Goal: Contribute content: Add original content to the website for others to see

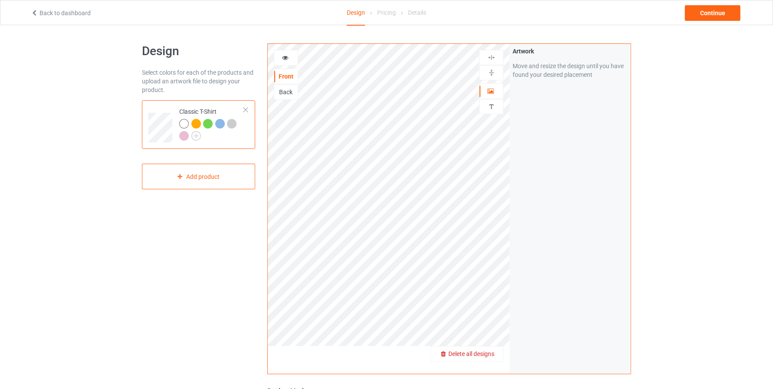
click at [493, 356] on span "Delete all designs" at bounding box center [471, 353] width 46 height 7
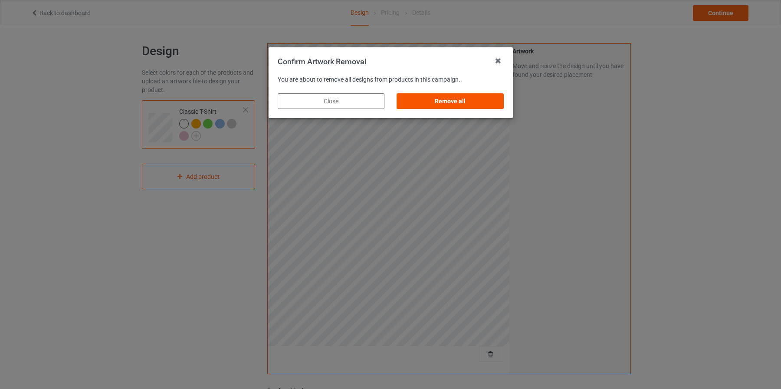
click at [467, 103] on div "Remove all" at bounding box center [450, 101] width 107 height 16
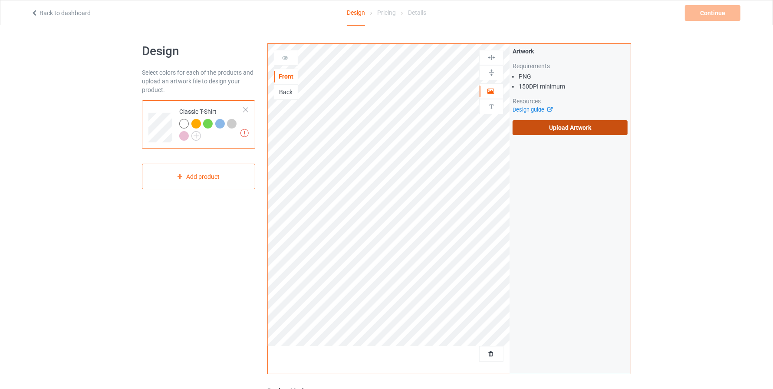
click at [570, 129] on label "Upload Artwork" at bounding box center [569, 127] width 115 height 15
click at [0, 0] on input "Upload Artwork" at bounding box center [0, 0] width 0 height 0
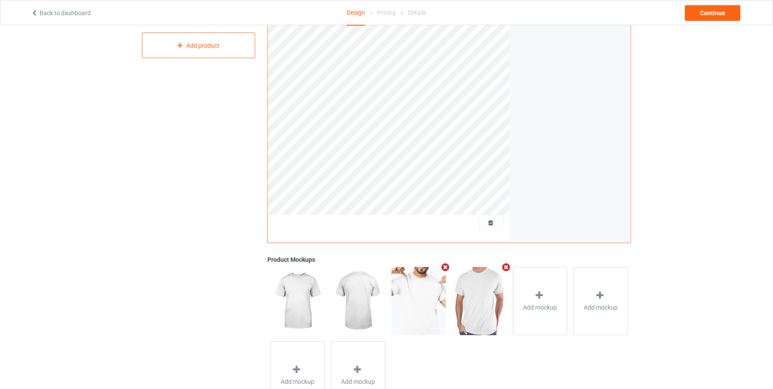
scroll to position [133, 0]
click at [707, 19] on div "Continue" at bounding box center [713, 13] width 56 height 16
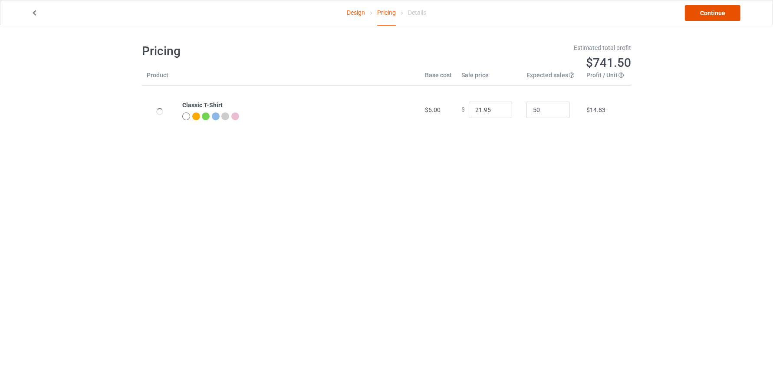
click at [716, 7] on link "Continue" at bounding box center [713, 13] width 56 height 16
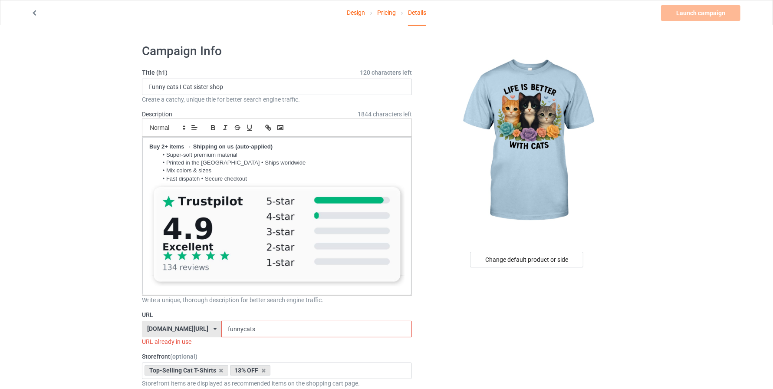
click at [255, 329] on input "funnycats" at bounding box center [316, 329] width 190 height 16
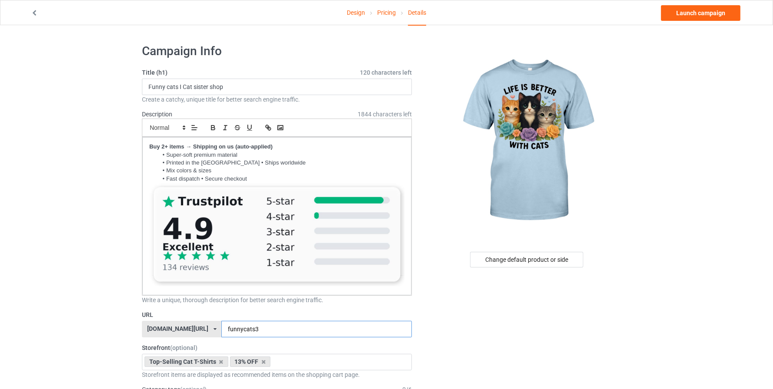
type input "funnycats3"
click at [711, 12] on link "Launch campaign" at bounding box center [700, 13] width 79 height 16
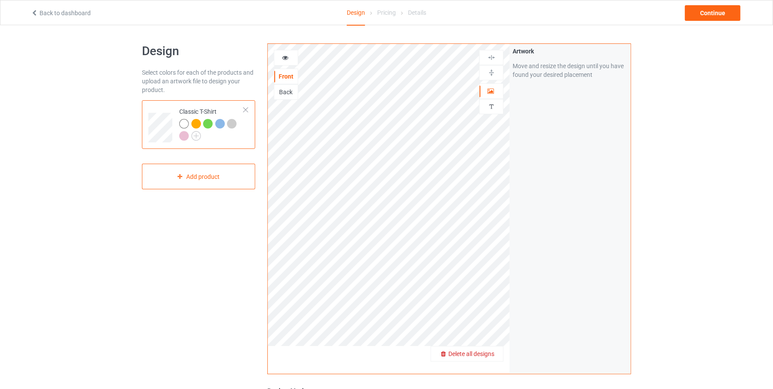
click at [496, 350] on div "Delete all designs" at bounding box center [467, 353] width 72 height 9
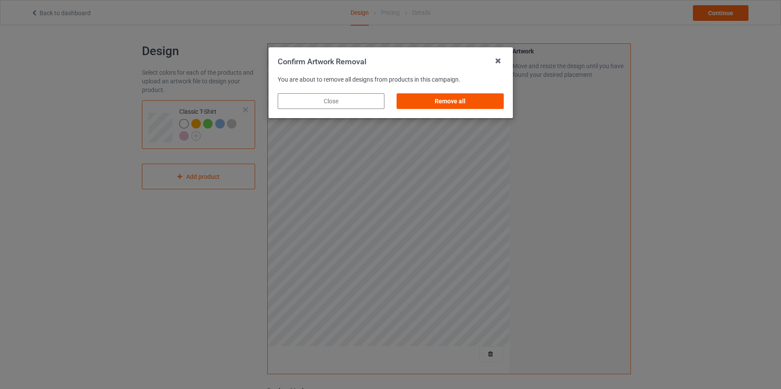
click at [480, 98] on div "Remove all" at bounding box center [450, 101] width 107 height 16
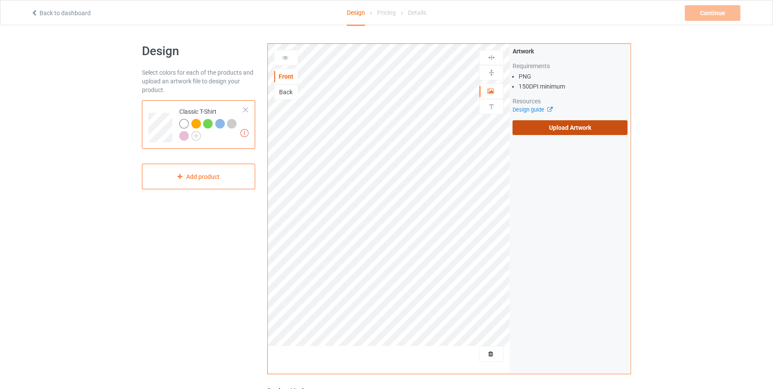
click at [549, 129] on label "Upload Artwork" at bounding box center [569, 127] width 115 height 15
click at [0, 0] on input "Upload Artwork" at bounding box center [0, 0] width 0 height 0
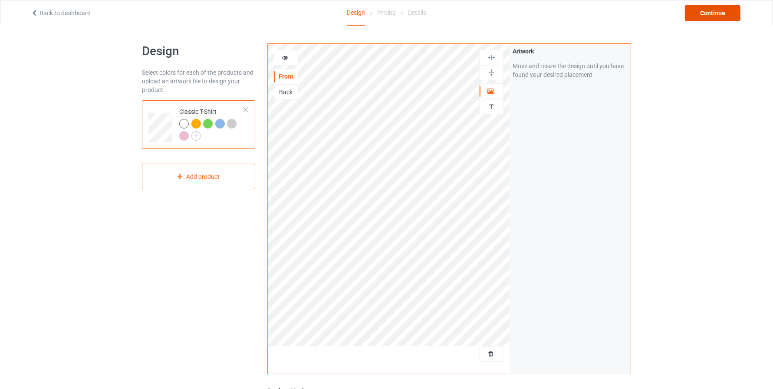
click at [712, 9] on div "Continue" at bounding box center [713, 13] width 56 height 16
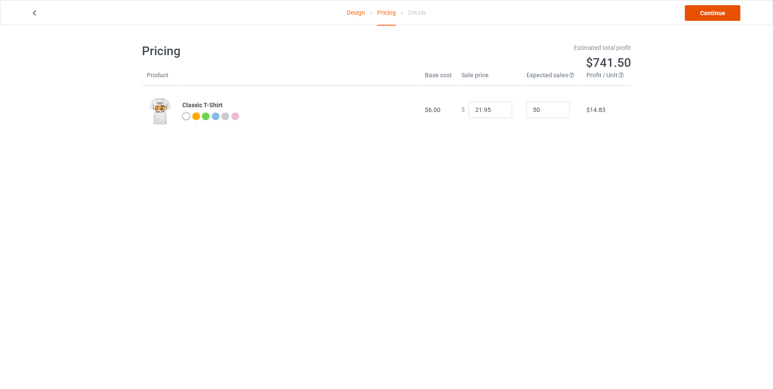
click at [717, 11] on link "Continue" at bounding box center [713, 13] width 56 height 16
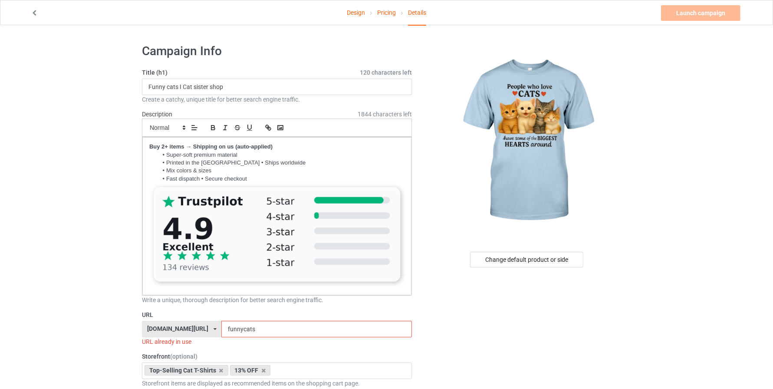
click at [260, 328] on input "funnycats" at bounding box center [316, 329] width 190 height 16
type input "funnycats4"
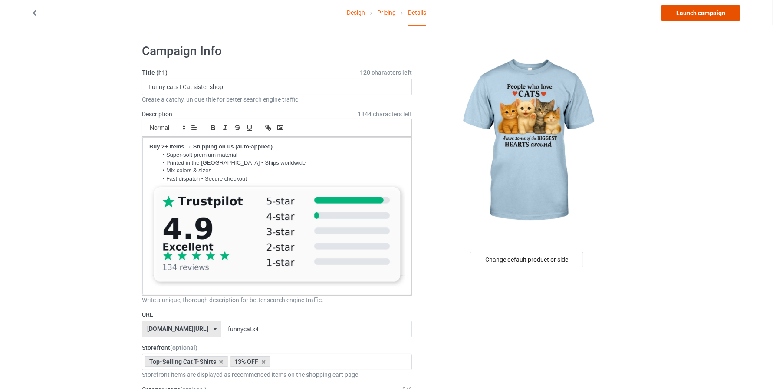
click at [693, 13] on link "Launch campaign" at bounding box center [700, 13] width 79 height 16
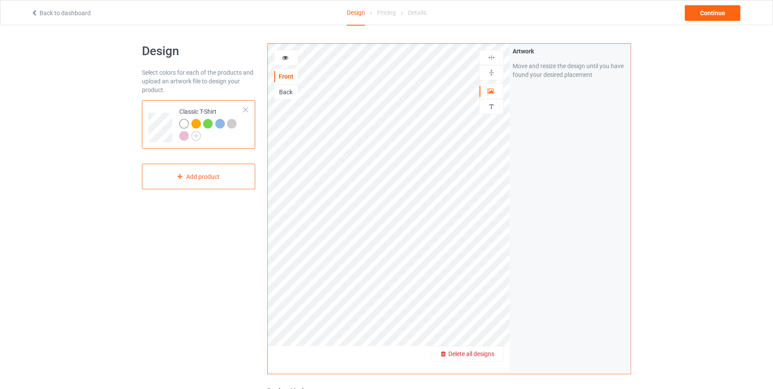
click at [489, 353] on span "Delete all designs" at bounding box center [471, 353] width 46 height 7
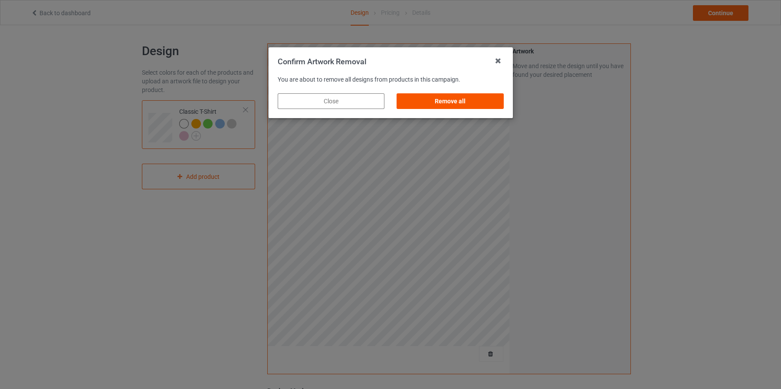
click at [462, 106] on div "Remove all" at bounding box center [450, 101] width 107 height 16
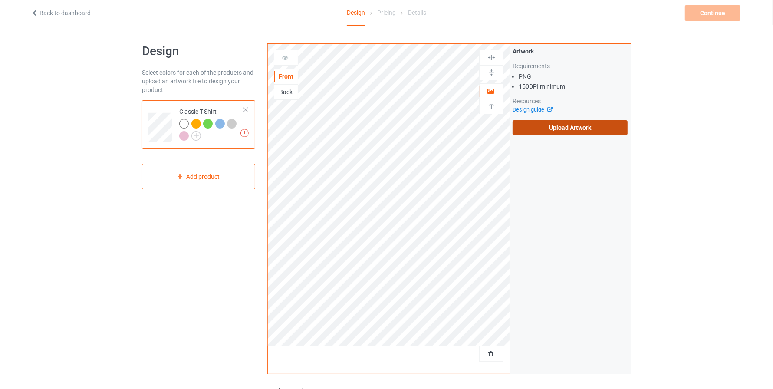
click at [571, 129] on label "Upload Artwork" at bounding box center [569, 127] width 115 height 15
click at [0, 0] on input "Upload Artwork" at bounding box center [0, 0] width 0 height 0
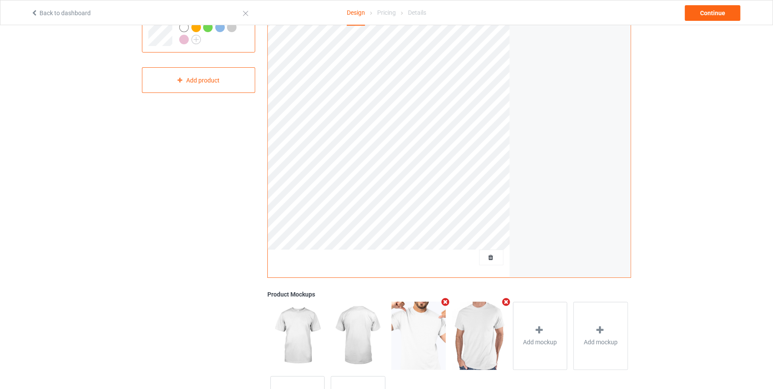
scroll to position [111, 0]
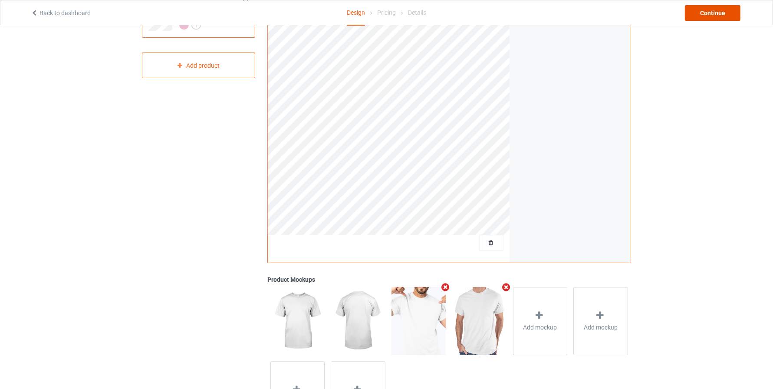
click at [706, 6] on div "Continue" at bounding box center [713, 13] width 56 height 16
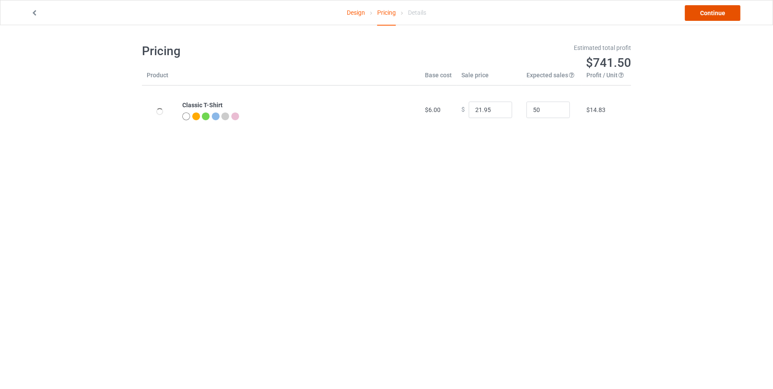
click at [719, 12] on link "Continue" at bounding box center [713, 13] width 56 height 16
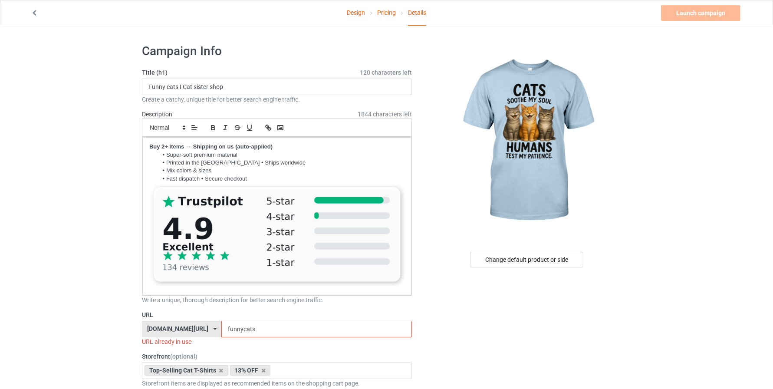
click at [279, 328] on input "funnycats" at bounding box center [316, 329] width 190 height 16
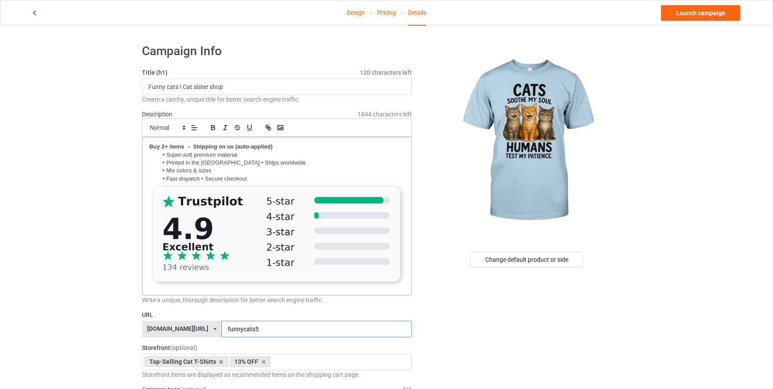
type input "funnycats5"
click at [712, 15] on link "Launch campaign" at bounding box center [700, 13] width 79 height 16
